Goal: Information Seeking & Learning: Learn about a topic

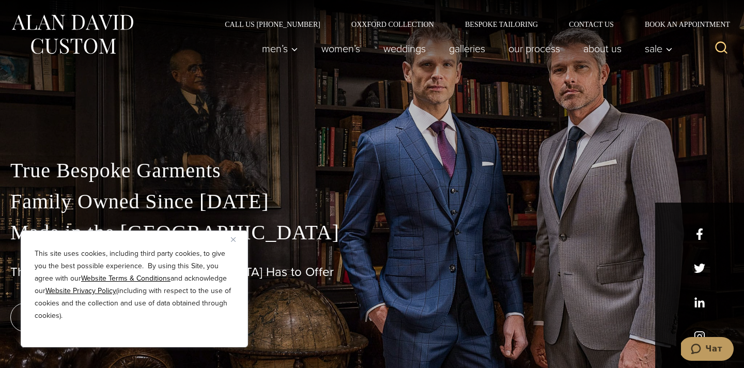
click at [238, 240] on button "Close" at bounding box center [237, 239] width 12 height 12
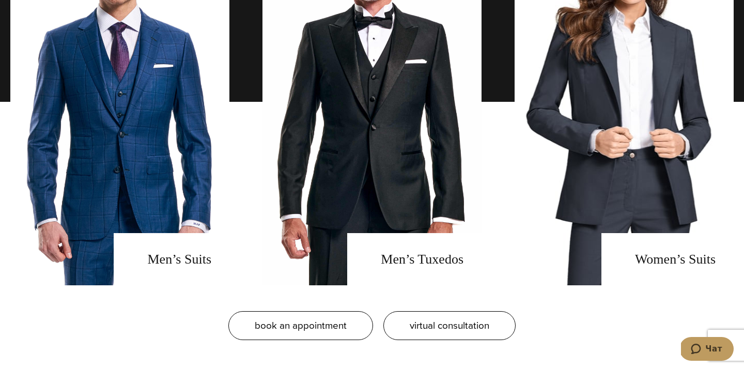
scroll to position [800, 0]
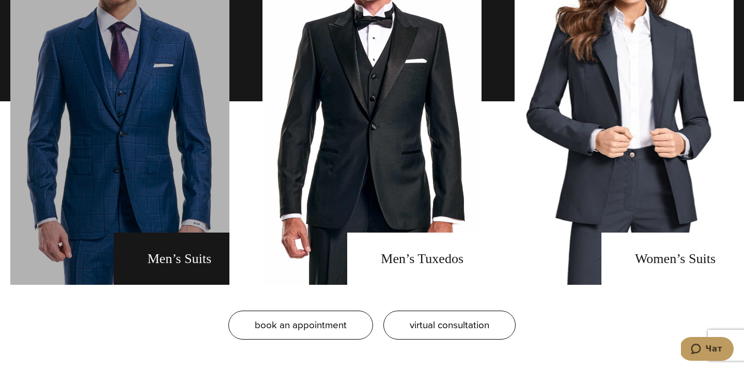
click at [192, 145] on link "men's suits" at bounding box center [119, 101] width 219 height 367
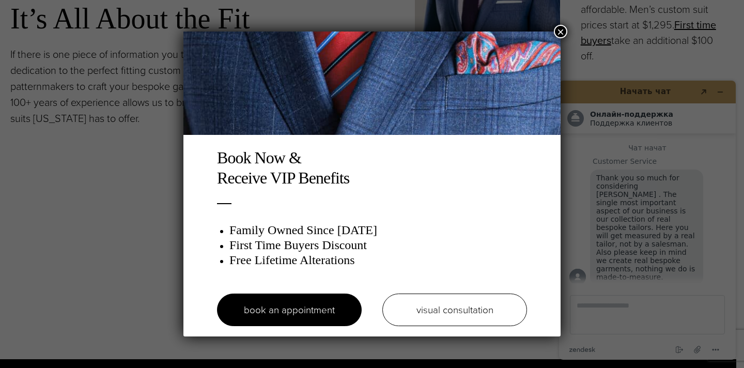
click at [560, 38] on button "×" at bounding box center [560, 31] width 13 height 13
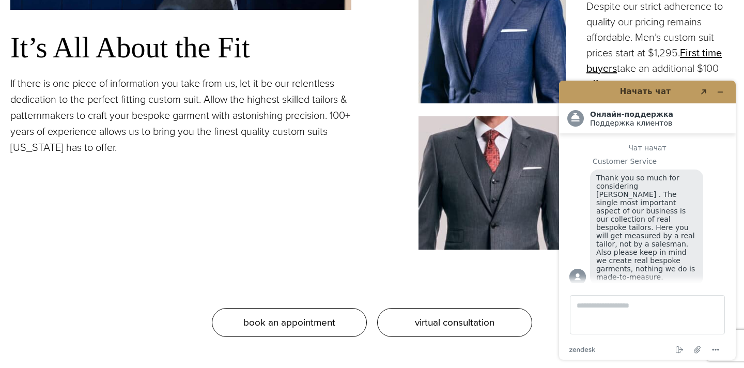
scroll to position [896, 0]
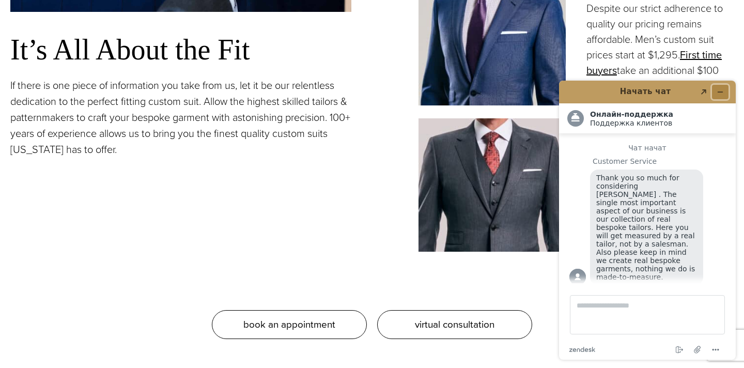
click at [721, 92] on icon "Свернуть виджет" at bounding box center [720, 92] width 5 height 0
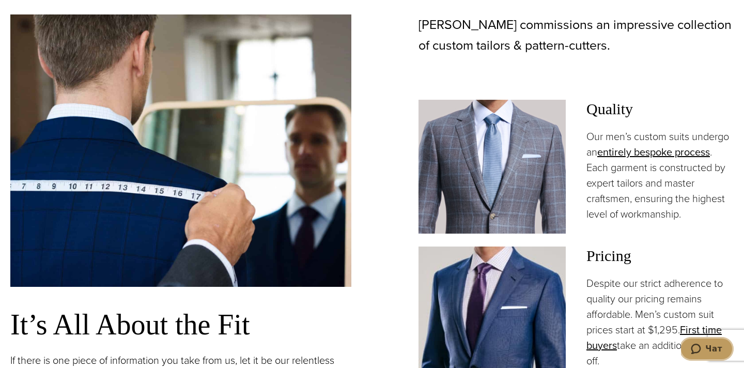
scroll to position [624, 0]
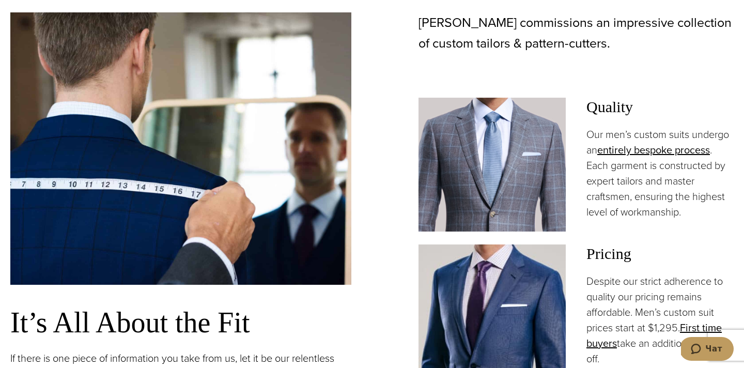
click at [529, 155] on img at bounding box center [491, 165] width 147 height 134
click at [605, 106] on h3 "Quality" at bounding box center [659, 107] width 147 height 19
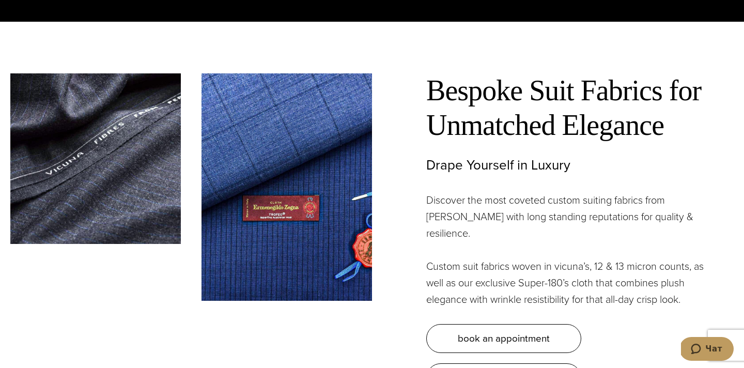
scroll to position [0, 0]
